Goal: Task Accomplishment & Management: Use online tool/utility

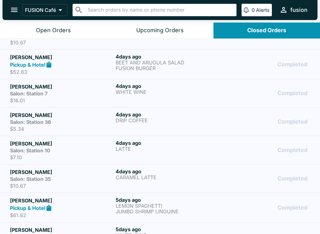
scroll to position [225, 0]
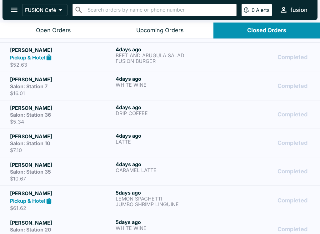
click at [83, 170] on div "Salon: Station 35" at bounding box center [61, 172] width 103 height 6
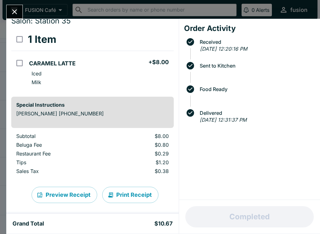
scroll to position [24, 0]
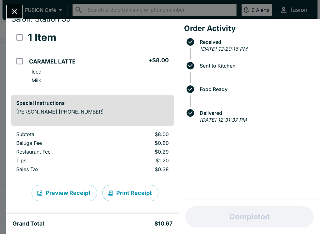
click at [129, 193] on button "Print Receipt" at bounding box center [130, 193] width 56 height 16
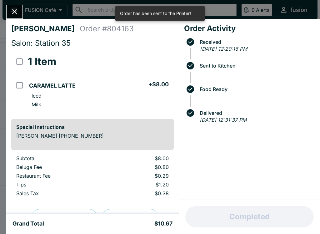
scroll to position [0, 0]
click at [13, 12] on icon "Close" at bounding box center [14, 12] width 8 height 8
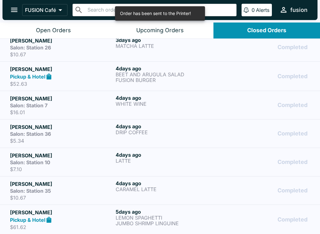
scroll to position [207, 0]
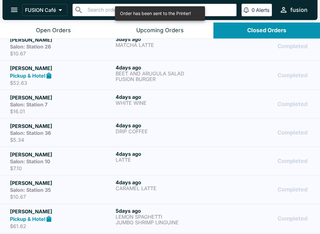
click at [153, 161] on p "LATTE" at bounding box center [167, 160] width 103 height 6
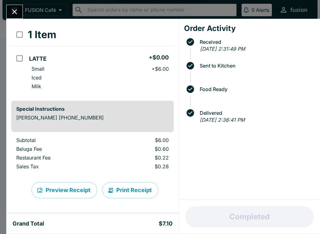
scroll to position [27, 0]
click at [128, 187] on button "Print Receipt" at bounding box center [130, 190] width 56 height 16
click at [11, 11] on icon "Close" at bounding box center [14, 12] width 8 height 8
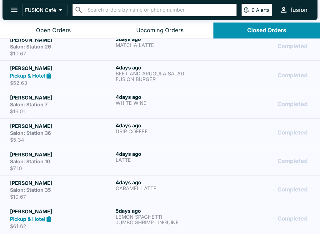
click at [114, 128] on div "[PERSON_NAME] Salon: Station 36 $5.34 [DATE] DRIP COFFEE Completed" at bounding box center [160, 132] width 300 height 21
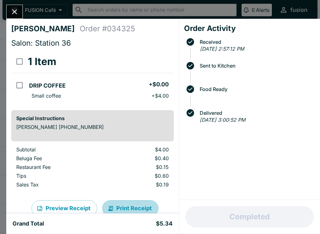
click at [131, 201] on button "Print Receipt" at bounding box center [130, 208] width 56 height 16
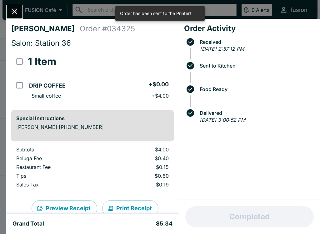
click at [10, 7] on button "Close" at bounding box center [15, 11] width 16 height 13
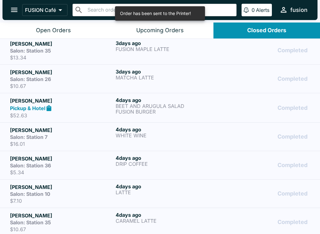
scroll to position [174, 0]
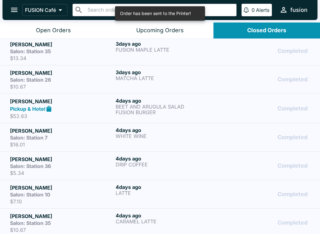
click at [151, 136] on p "WHITE WINE" at bounding box center [167, 136] width 103 height 6
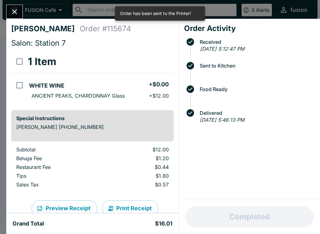
click at [123, 203] on button "Print Receipt" at bounding box center [130, 208] width 56 height 16
click at [15, 12] on icon "Close" at bounding box center [14, 11] width 5 height 5
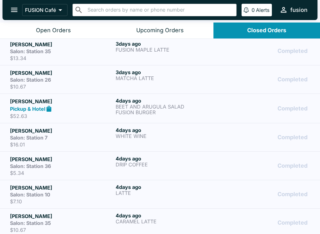
click at [144, 107] on p "BEET AND ARUGULA SALAD" at bounding box center [167, 107] width 103 height 6
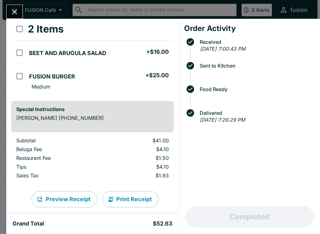
click at [128, 196] on button "Print Receipt" at bounding box center [130, 199] width 56 height 16
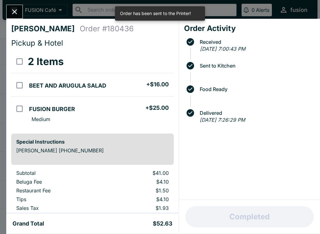
click at [15, 10] on icon "Close" at bounding box center [14, 12] width 8 height 8
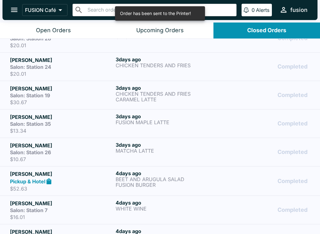
scroll to position [101, 0]
click at [81, 151] on div "Salon: Station 26" at bounding box center [61, 152] width 103 height 6
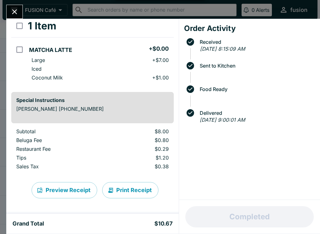
scroll to position [36, 0]
click at [126, 191] on button "Print Receipt" at bounding box center [130, 190] width 56 height 16
click at [14, 12] on icon "Close" at bounding box center [14, 12] width 8 height 8
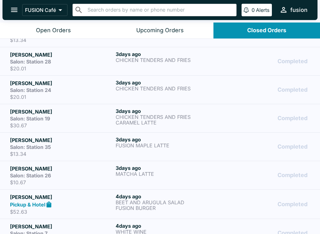
scroll to position [76, 0]
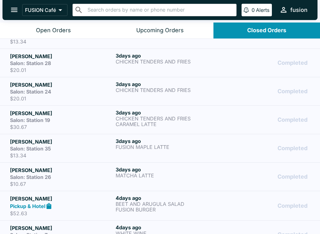
click at [63, 143] on h5 "[PERSON_NAME]" at bounding box center [61, 142] width 103 height 8
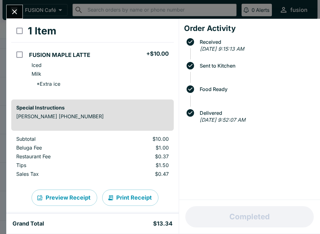
scroll to position [31, 0]
click at [126, 197] on button "Print Receipt" at bounding box center [130, 198] width 56 height 16
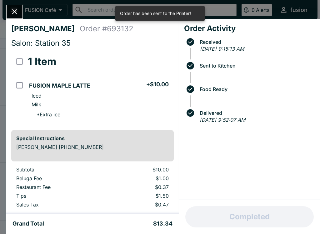
scroll to position [0, 0]
click at [20, 12] on button "Close" at bounding box center [15, 11] width 16 height 13
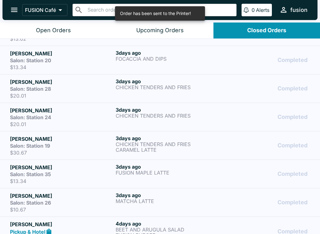
scroll to position [50, 0]
click at [66, 147] on div "Salon: Station 19" at bounding box center [61, 146] width 103 height 6
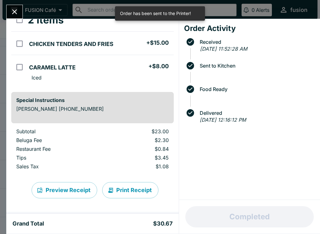
scroll to position [42, 0]
click at [126, 192] on button "Print Receipt" at bounding box center [130, 190] width 56 height 16
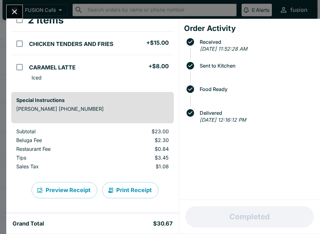
click at [16, 17] on button "Close" at bounding box center [15, 11] width 16 height 13
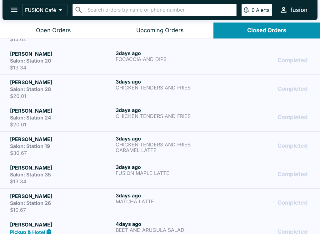
click at [50, 112] on h5 "[PERSON_NAME]" at bounding box center [61, 111] width 103 height 8
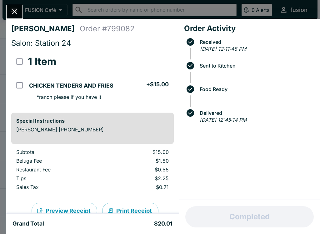
click at [136, 211] on button "Print Receipt" at bounding box center [130, 211] width 56 height 16
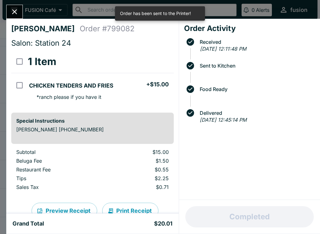
click at [8, 2] on div "[PERSON_NAME] Order # 799082 Salon: Station 24 1 Item CHICKEN TENDERS AND FRIES…" at bounding box center [160, 117] width 320 height 234
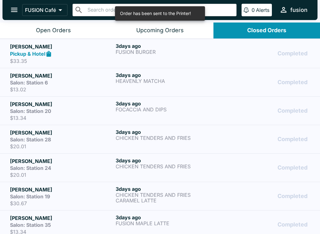
click at [84, 139] on div "Salon: Station 28" at bounding box center [61, 139] width 103 height 6
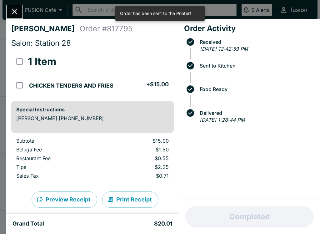
click at [142, 197] on button "Print Receipt" at bounding box center [130, 199] width 56 height 16
click at [17, 8] on icon "Close" at bounding box center [14, 12] width 8 height 8
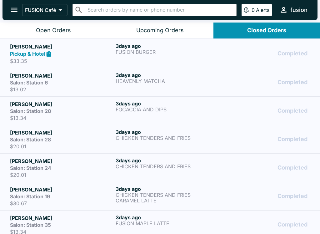
click at [74, 108] on div "Salon: Station 20" at bounding box center [61, 111] width 103 height 6
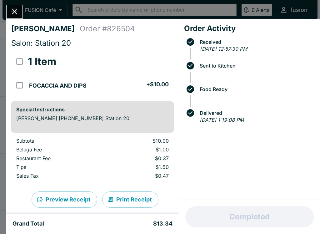
click at [134, 196] on button "Print Receipt" at bounding box center [130, 199] width 56 height 16
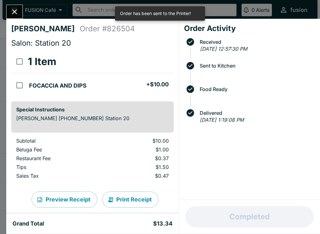
click at [13, 8] on icon "Close" at bounding box center [14, 12] width 8 height 8
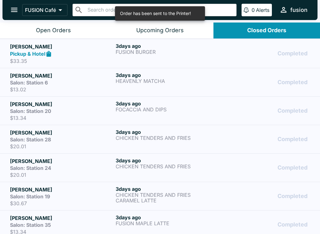
click at [81, 77] on h5 "[PERSON_NAME]" at bounding box center [61, 76] width 103 height 8
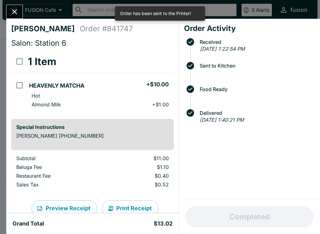
click at [137, 202] on button "Print Receipt" at bounding box center [130, 208] width 56 height 16
click at [13, 8] on icon "Close" at bounding box center [14, 12] width 8 height 8
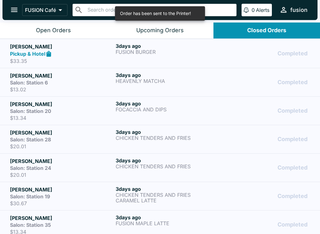
click at [98, 50] on div "Pickup & Hotel" at bounding box center [61, 53] width 103 height 7
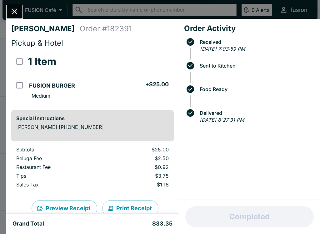
click at [134, 204] on button "Print Receipt" at bounding box center [130, 208] width 56 height 16
click at [20, 7] on button "Close" at bounding box center [15, 11] width 16 height 13
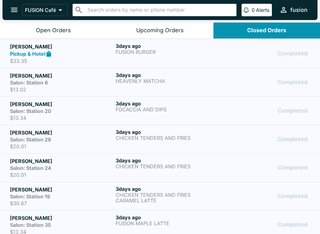
click at [68, 26] on button "Open Orders" at bounding box center [53, 31] width 107 height 16
